Goal: Task Accomplishment & Management: Manage account settings

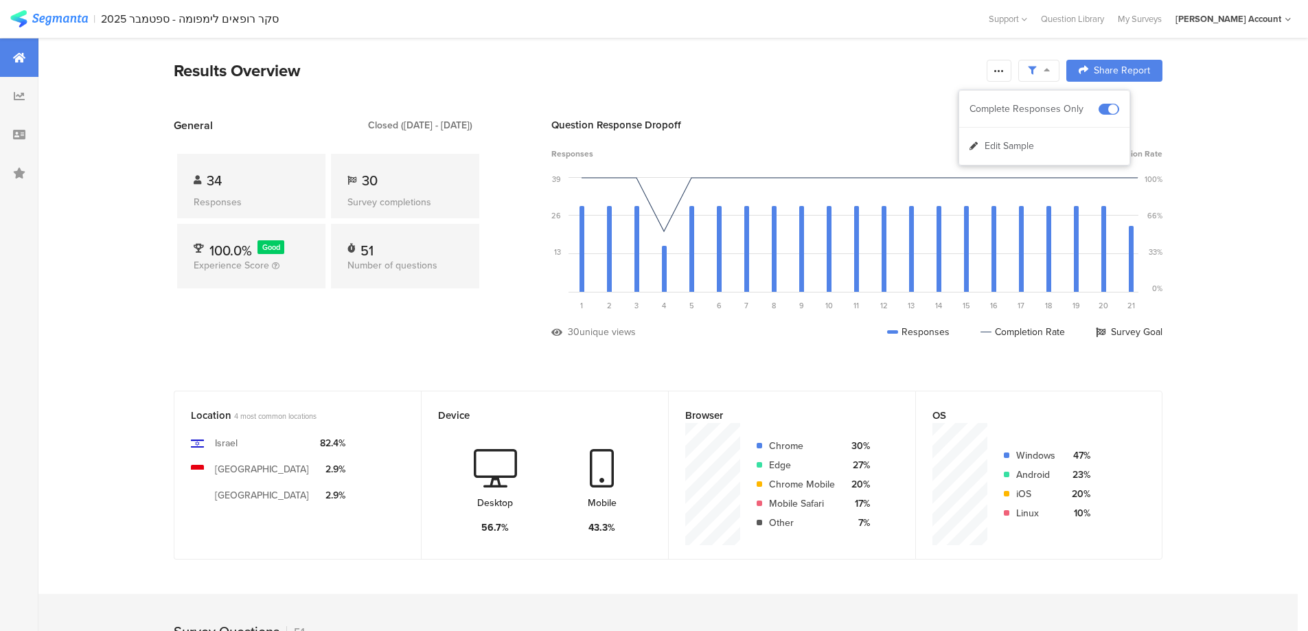
scroll to position [2930, 0]
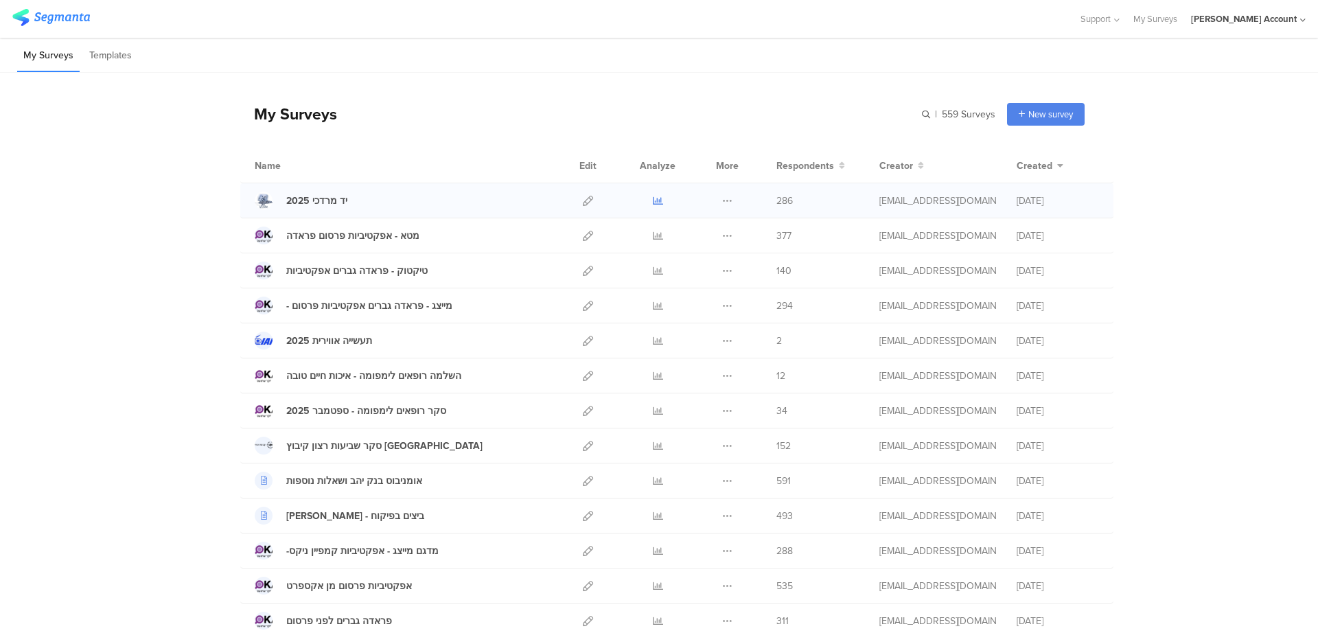
click at [653, 201] on icon at bounding box center [658, 201] width 10 height 10
click at [656, 443] on icon at bounding box center [658, 446] width 10 height 10
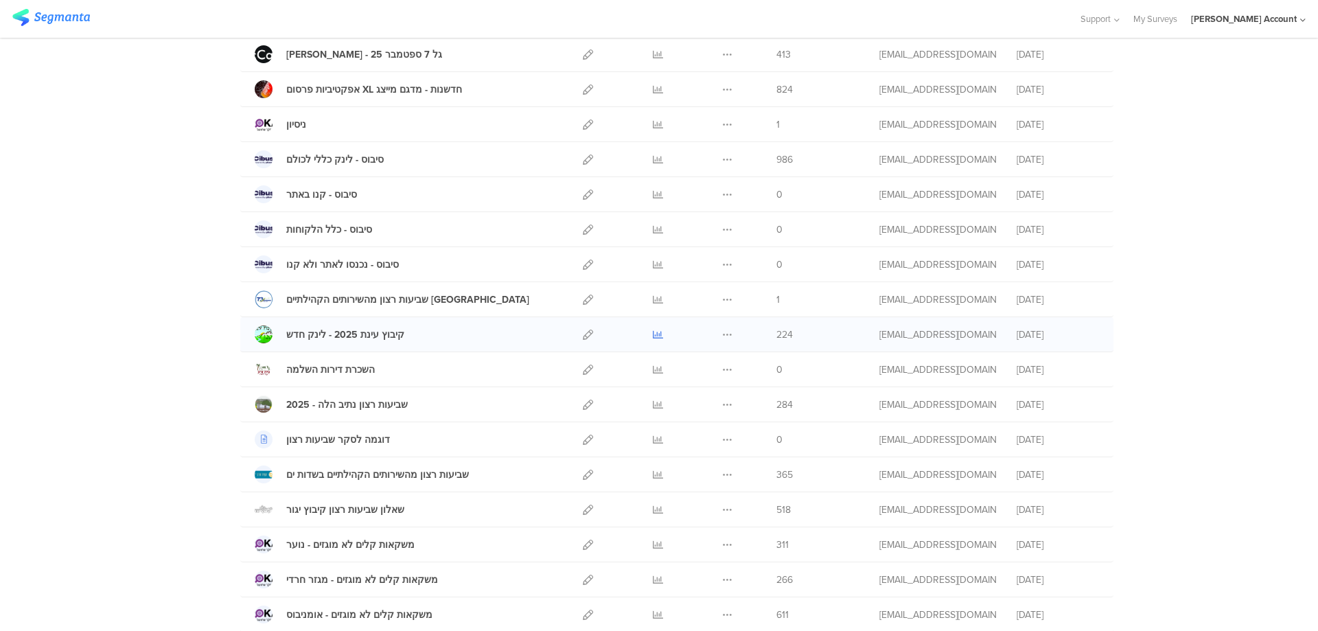
click at [653, 330] on icon at bounding box center [658, 335] width 10 height 10
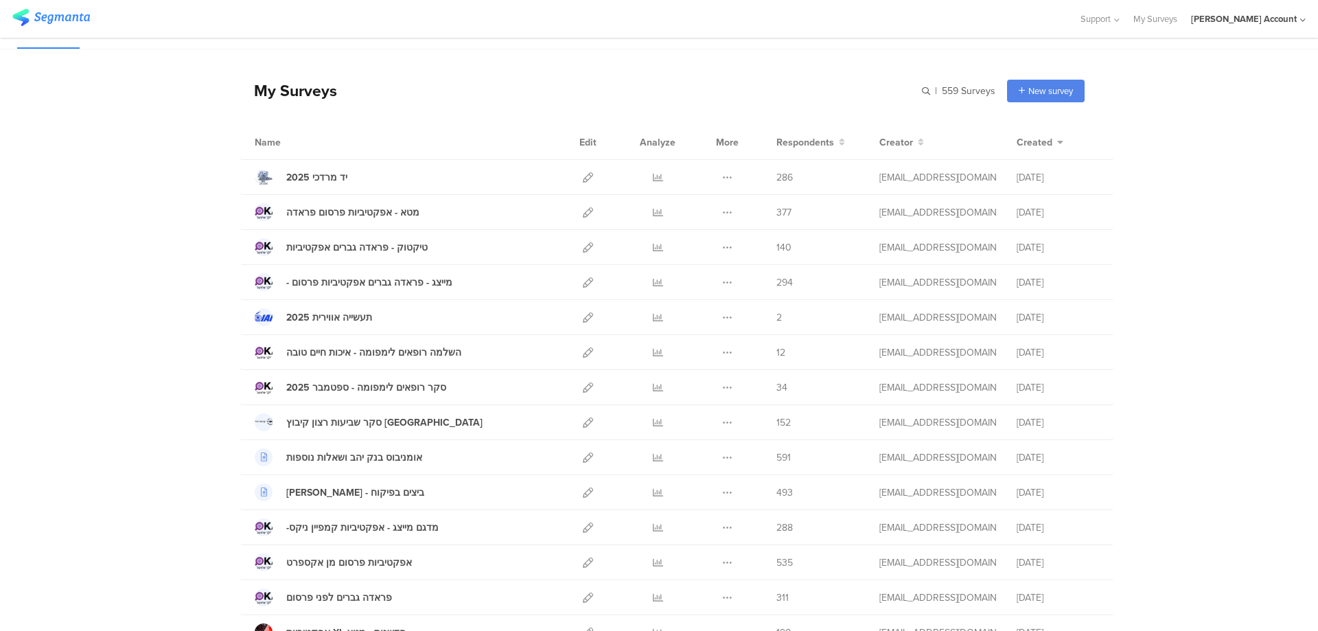
scroll to position [0, 0]
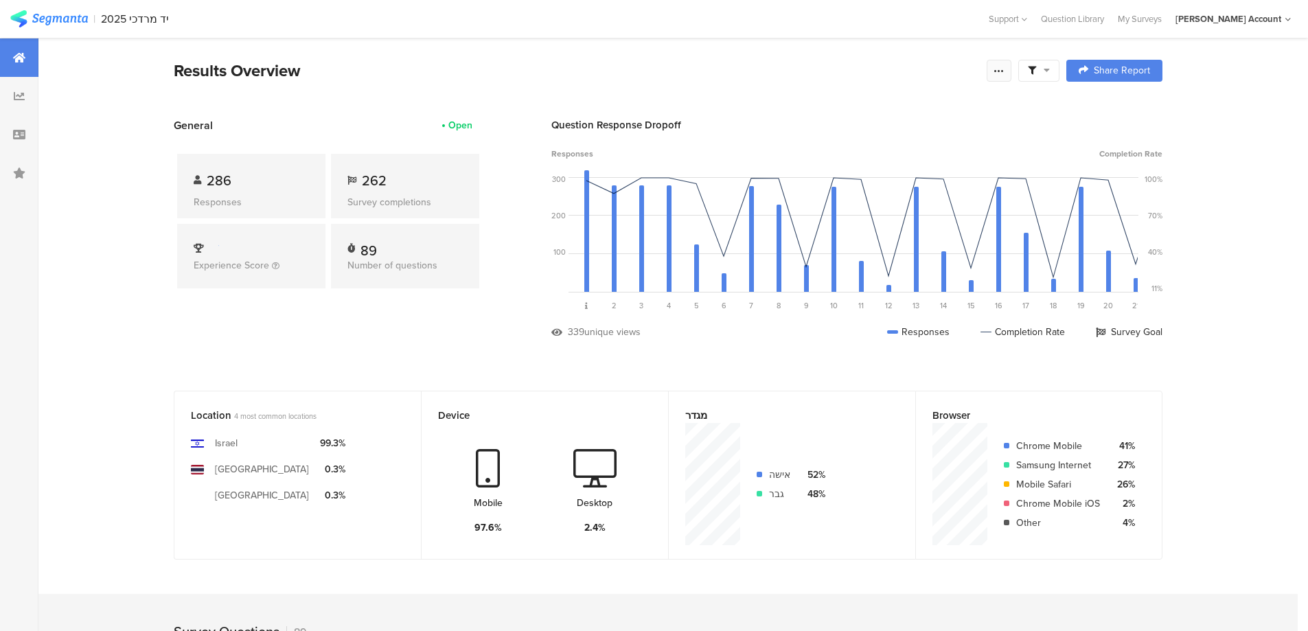
click at [1004, 69] on icon at bounding box center [998, 70] width 11 height 11
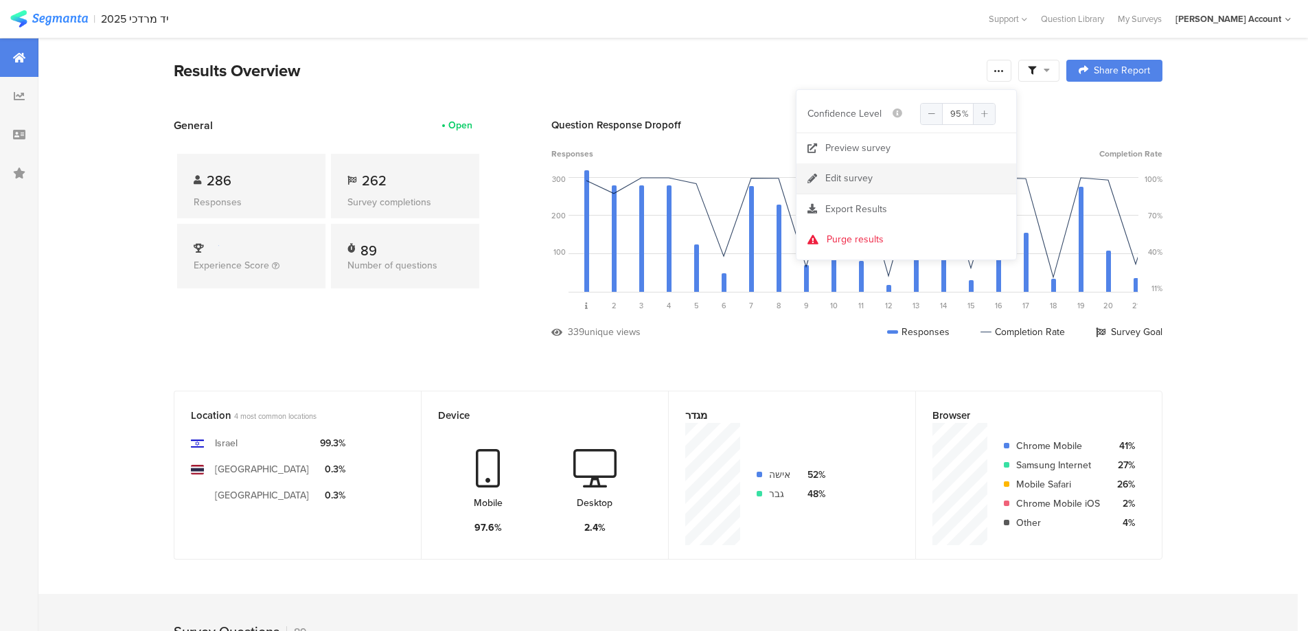
click at [868, 177] on div "Edit survey" at bounding box center [848, 179] width 47 height 14
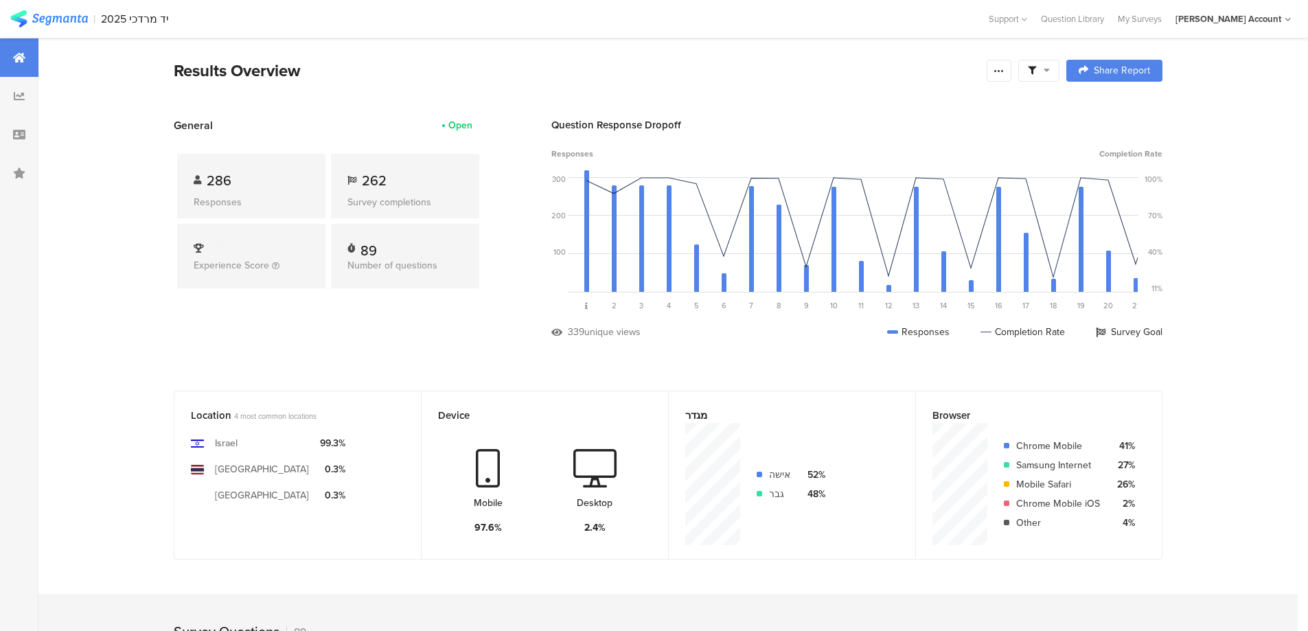
click at [1046, 73] on span at bounding box center [1039, 71] width 22 height 12
click at [1117, 107] on span at bounding box center [1108, 109] width 21 height 11
click at [1001, 70] on icon at bounding box center [998, 70] width 11 height 11
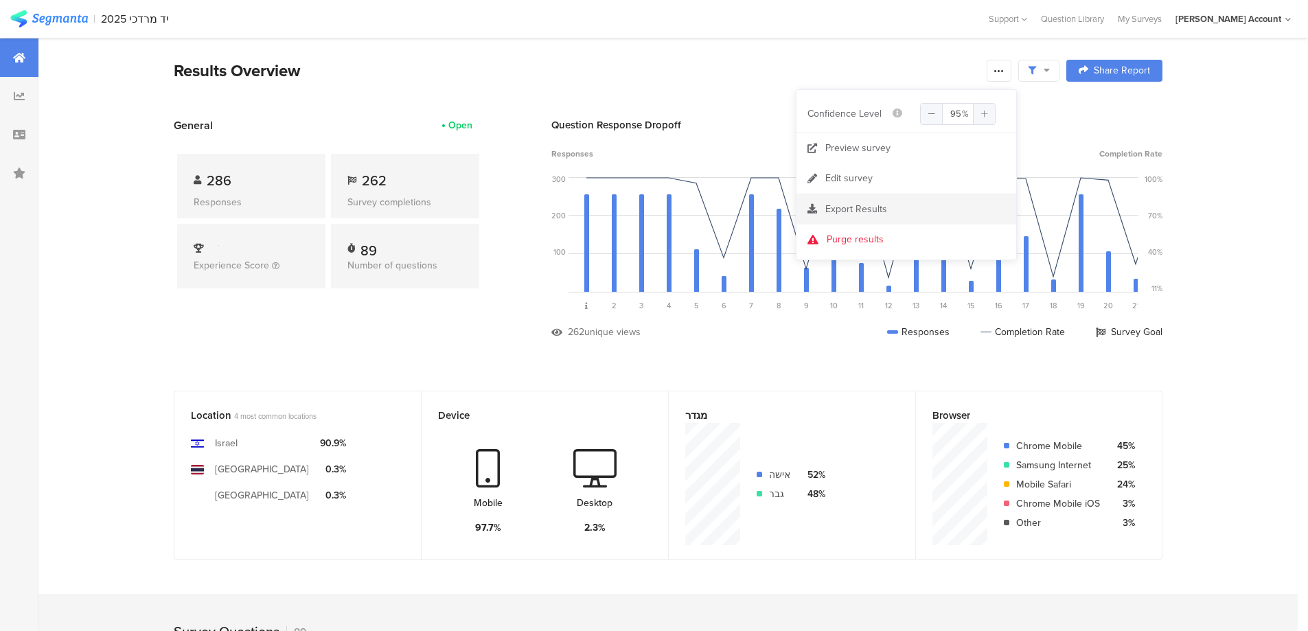
click at [888, 208] on div "Export Results" at bounding box center [906, 210] width 220 height 14
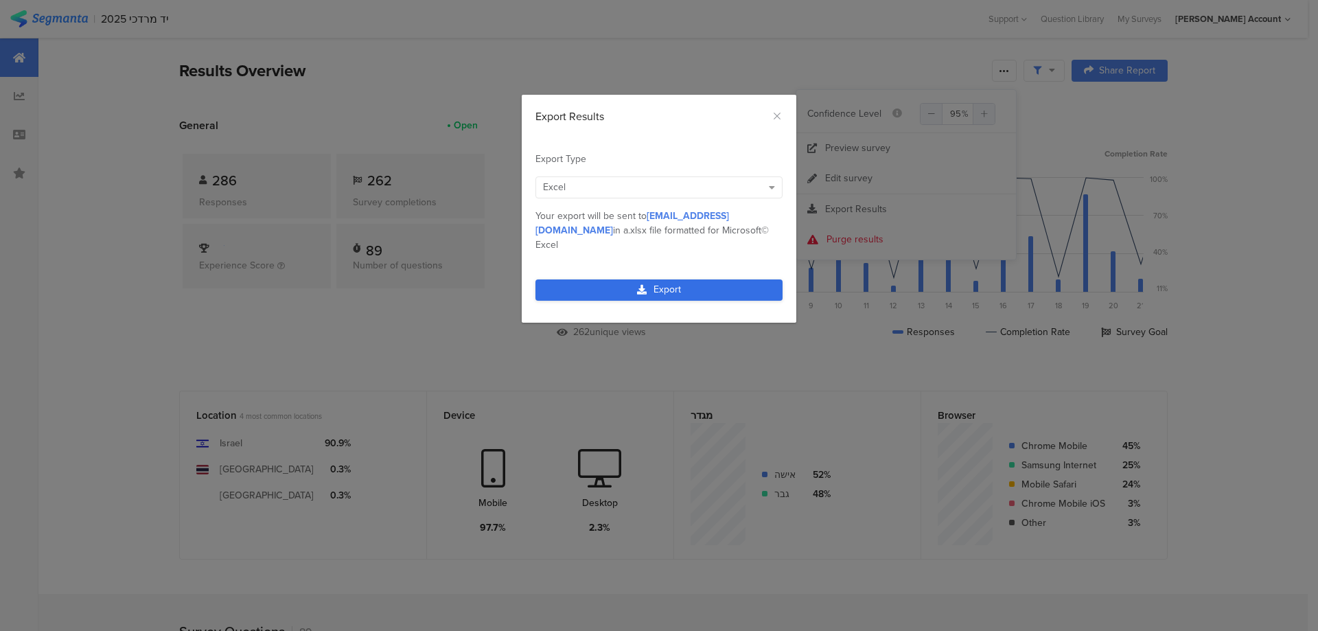
click at [697, 279] on link "Export" at bounding box center [659, 289] width 247 height 21
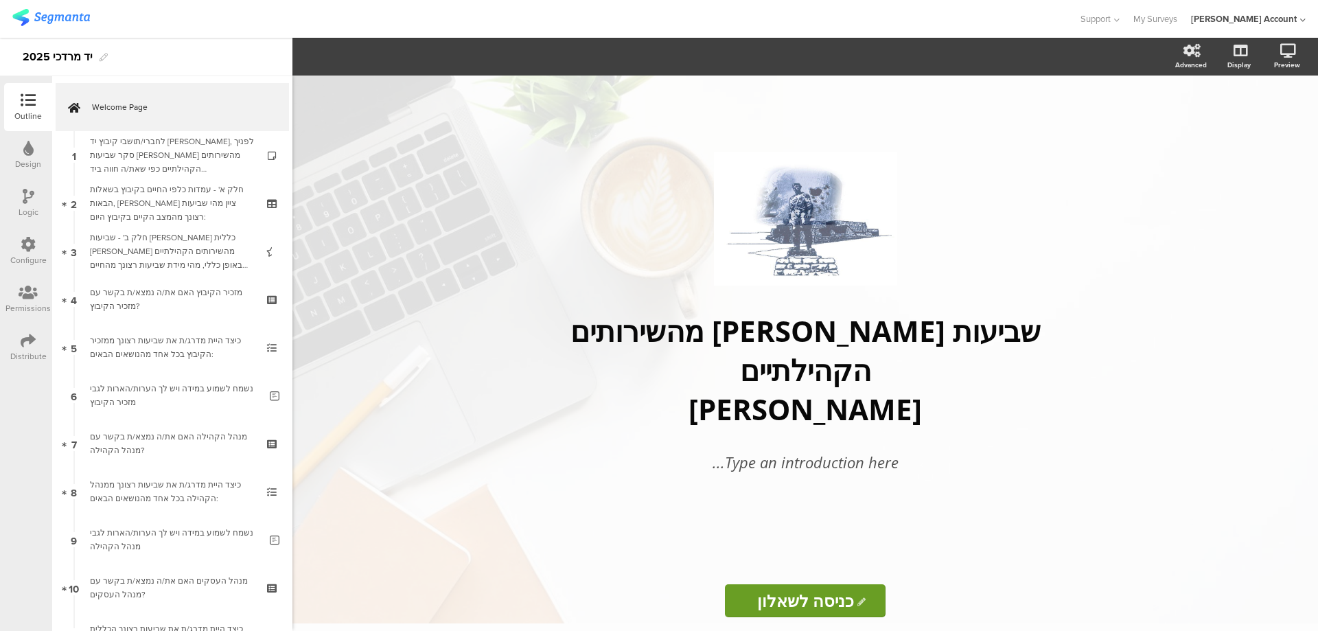
click at [23, 339] on icon at bounding box center [28, 340] width 15 height 15
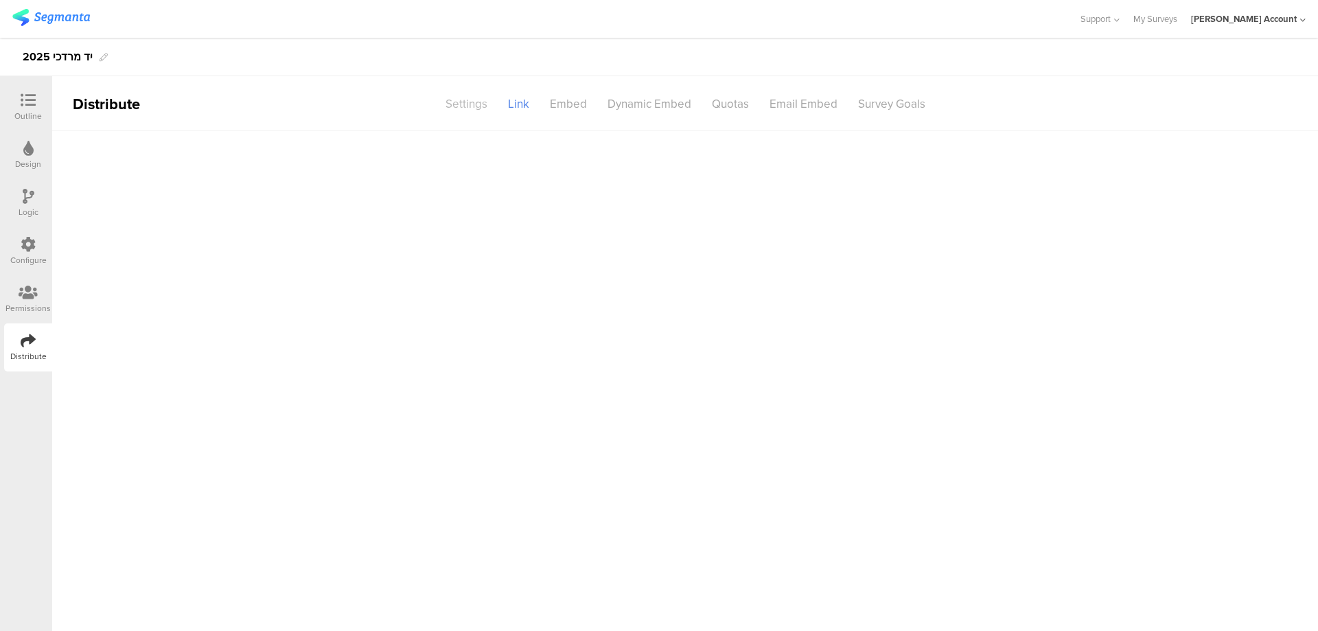
click at [475, 104] on div "Settings" at bounding box center [466, 104] width 62 height 24
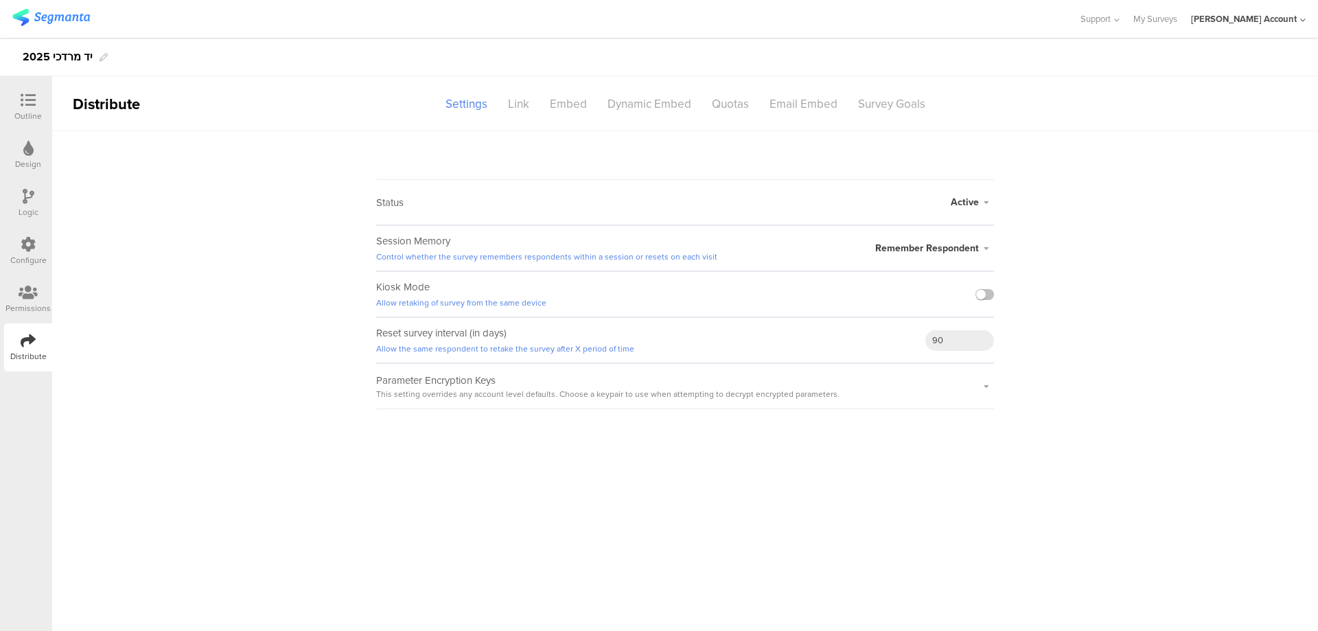
click at [967, 202] on span "Active" at bounding box center [965, 202] width 28 height 14
click at [905, 253] on li "Closed" at bounding box center [915, 257] width 158 height 28
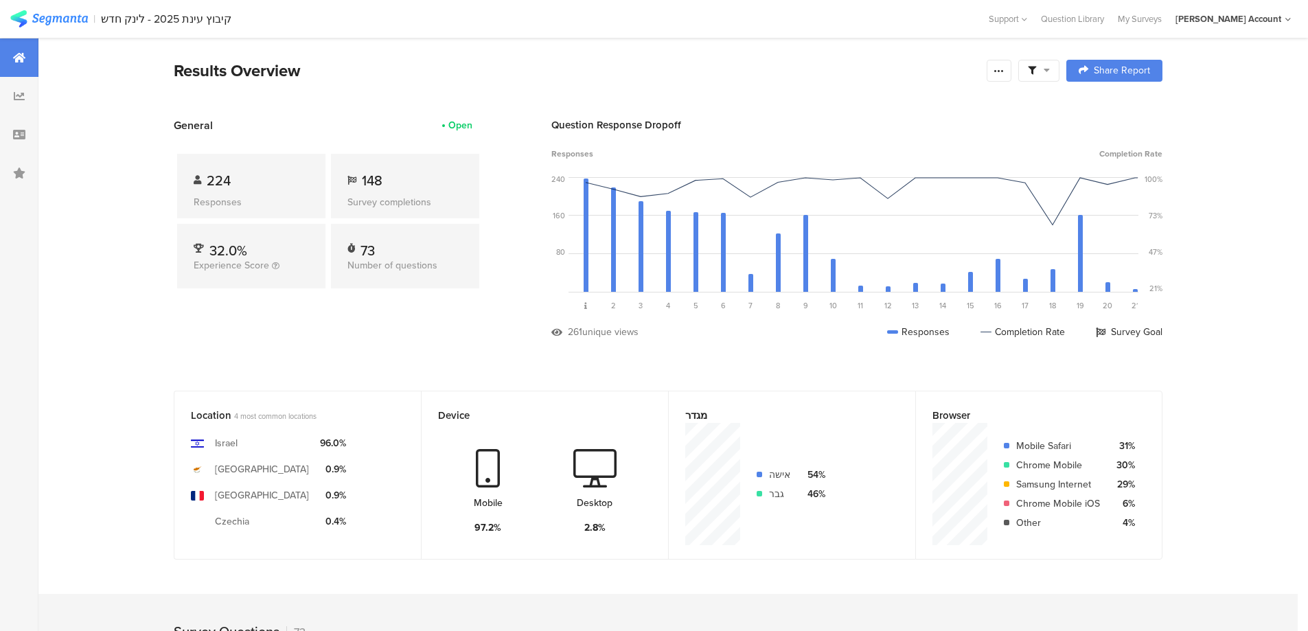
click at [1040, 62] on div at bounding box center [1038, 71] width 41 height 22
click at [1114, 109] on span at bounding box center [1108, 109] width 21 height 11
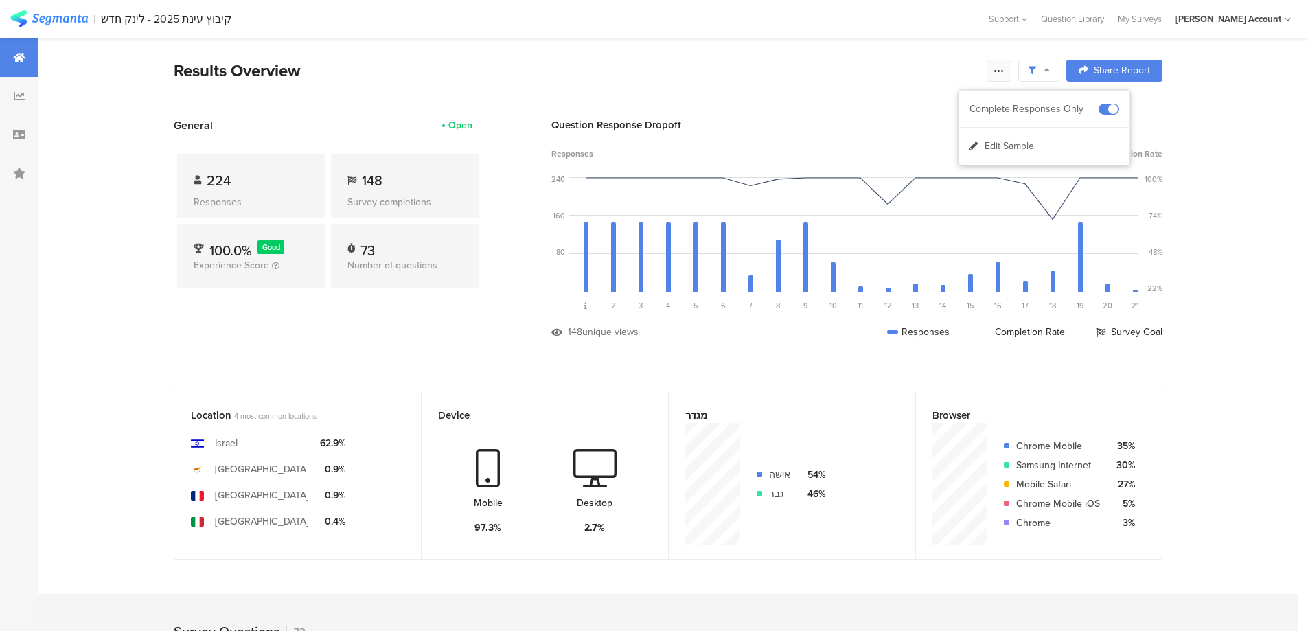
click at [1001, 70] on icon at bounding box center [998, 70] width 11 height 11
click at [885, 207] on span "Export Results" at bounding box center [856, 209] width 62 height 14
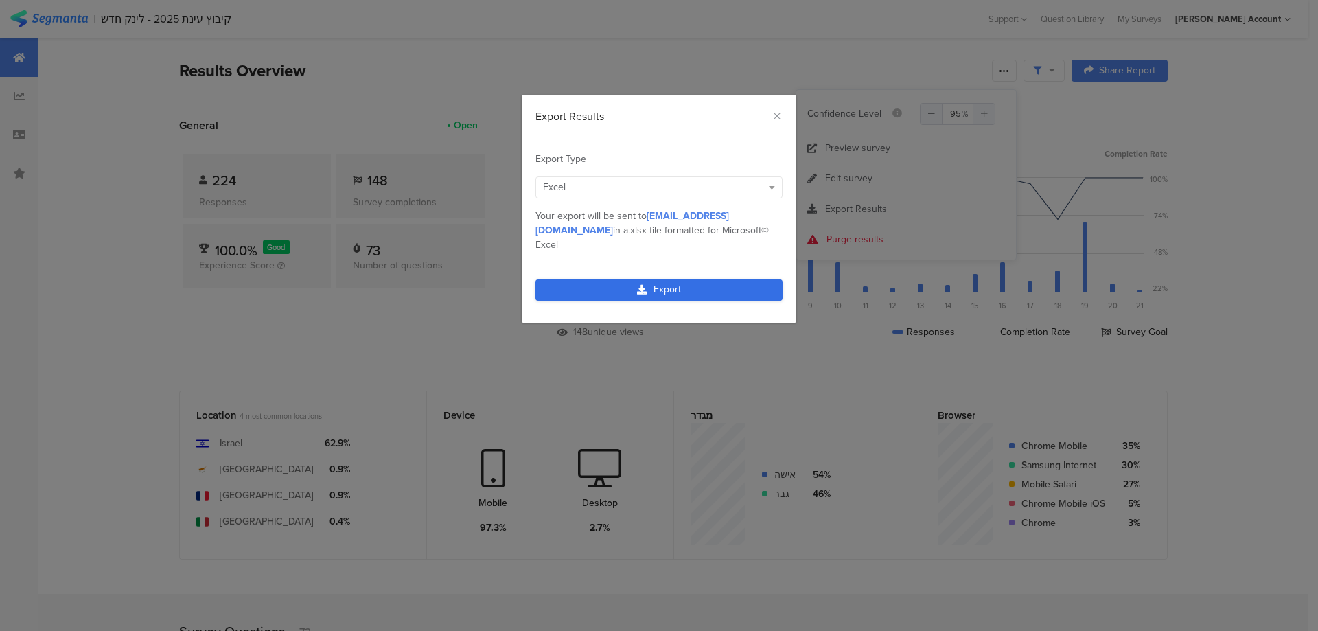
click at [702, 279] on link "Export" at bounding box center [659, 289] width 247 height 21
